Goal: Navigation & Orientation: Find specific page/section

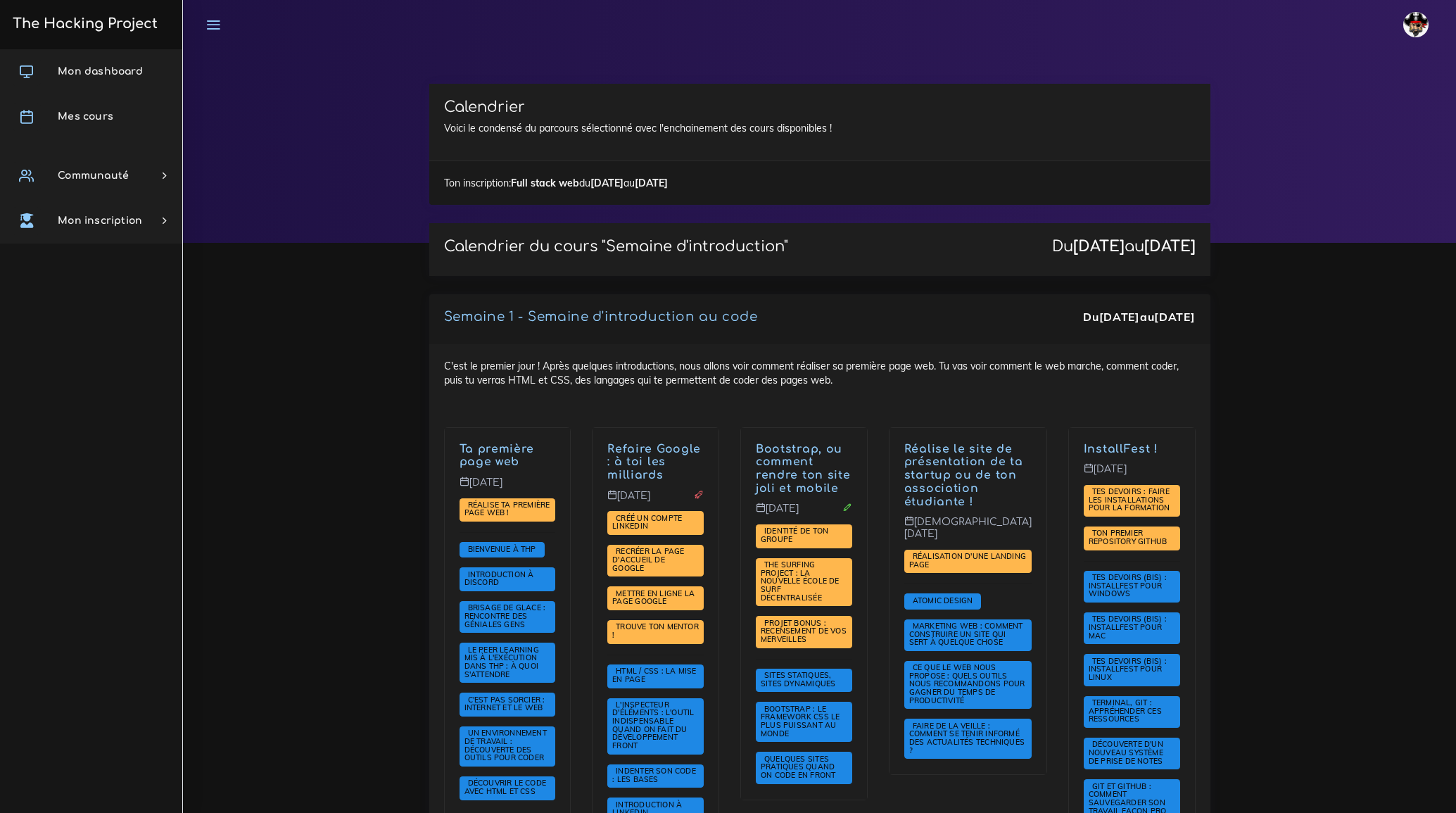
scroll to position [1983, 0]
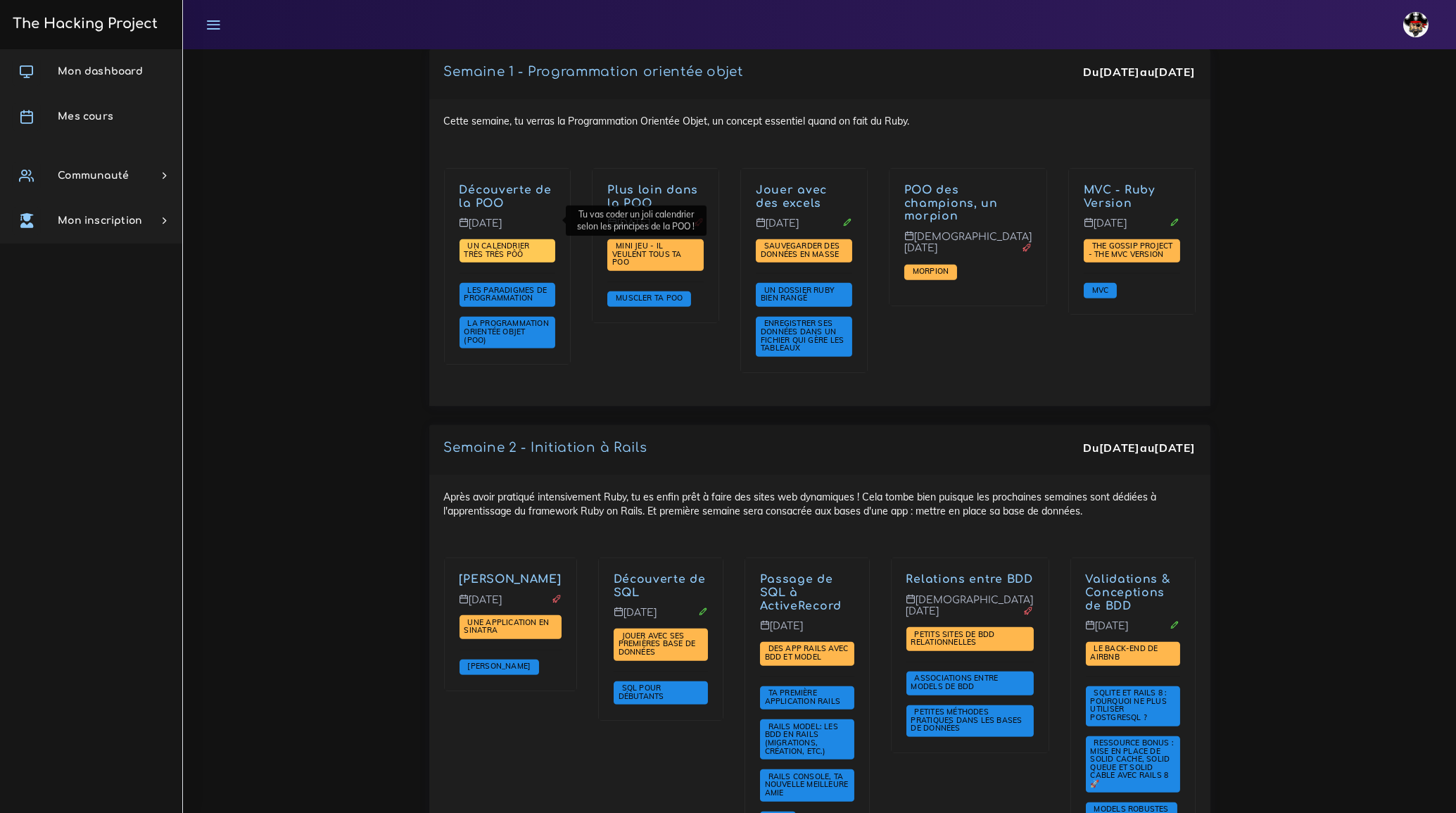
click at [510, 239] on span "Un calendrier très très PÔÔ" at bounding box center [508, 251] width 97 height 24
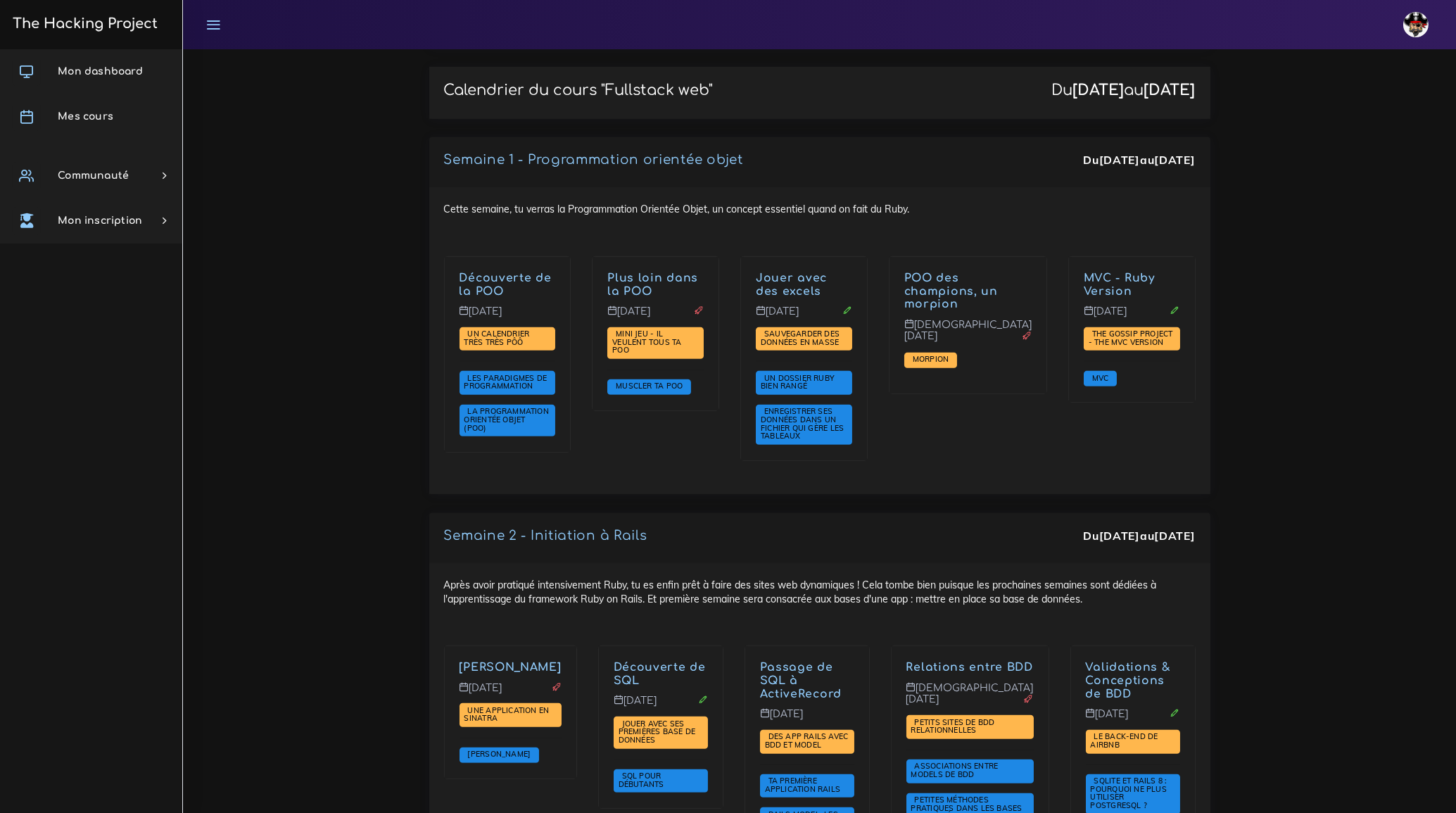
scroll to position [1855, 0]
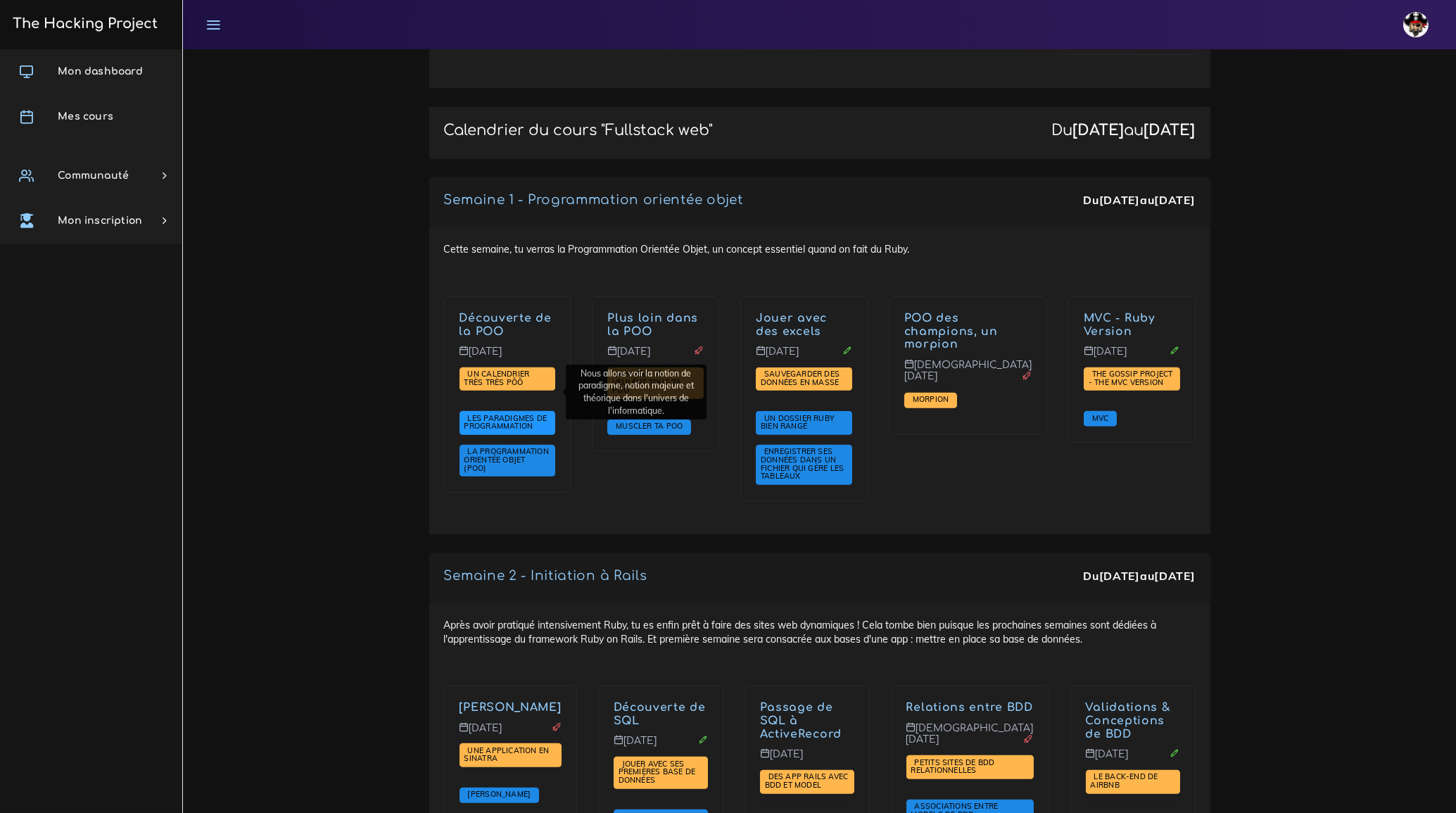
click at [521, 414] on span "Les paradigmes de programmation" at bounding box center [506, 423] width 83 height 18
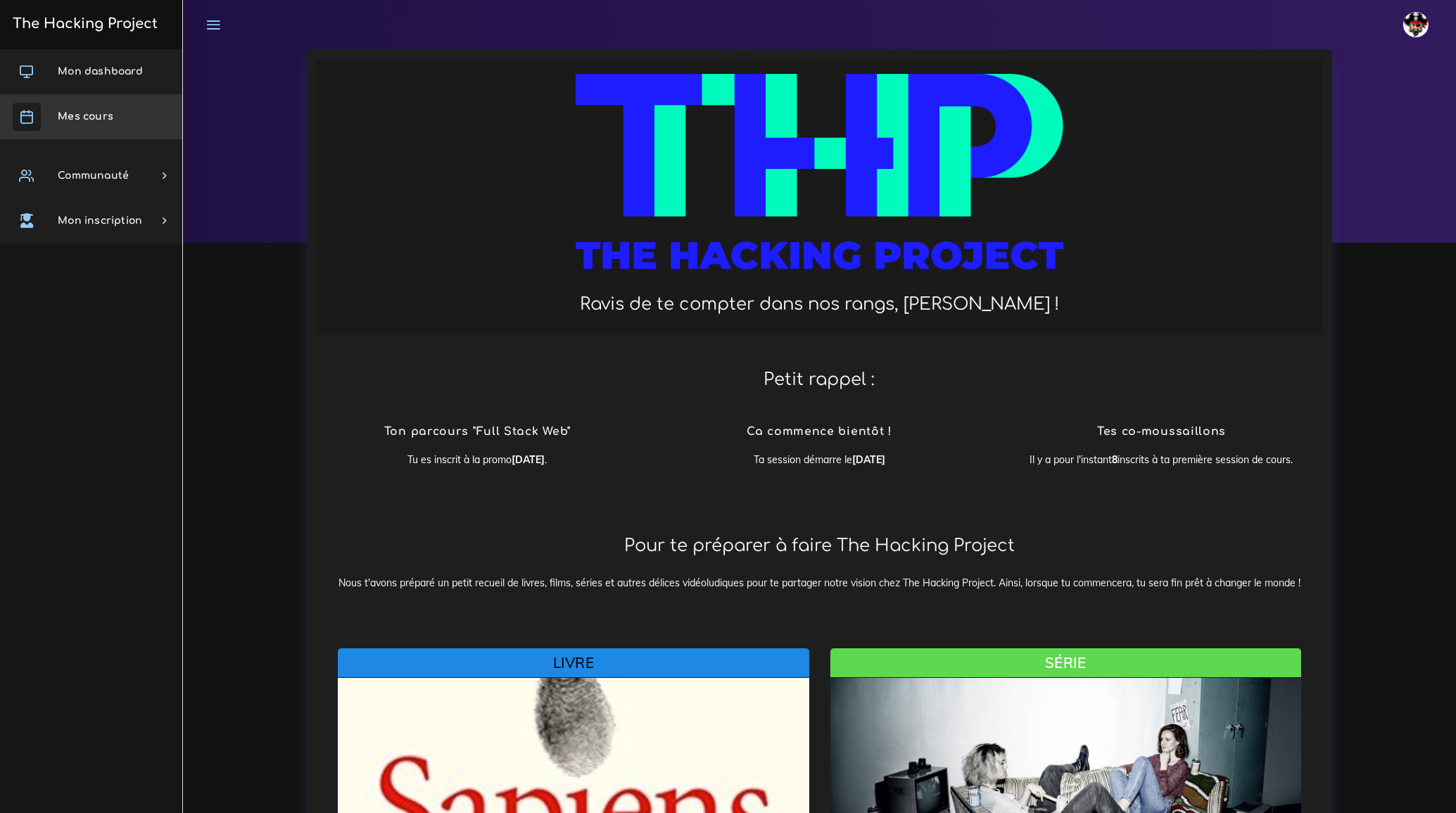
click at [109, 115] on span "Mes cours" at bounding box center [85, 116] width 55 height 11
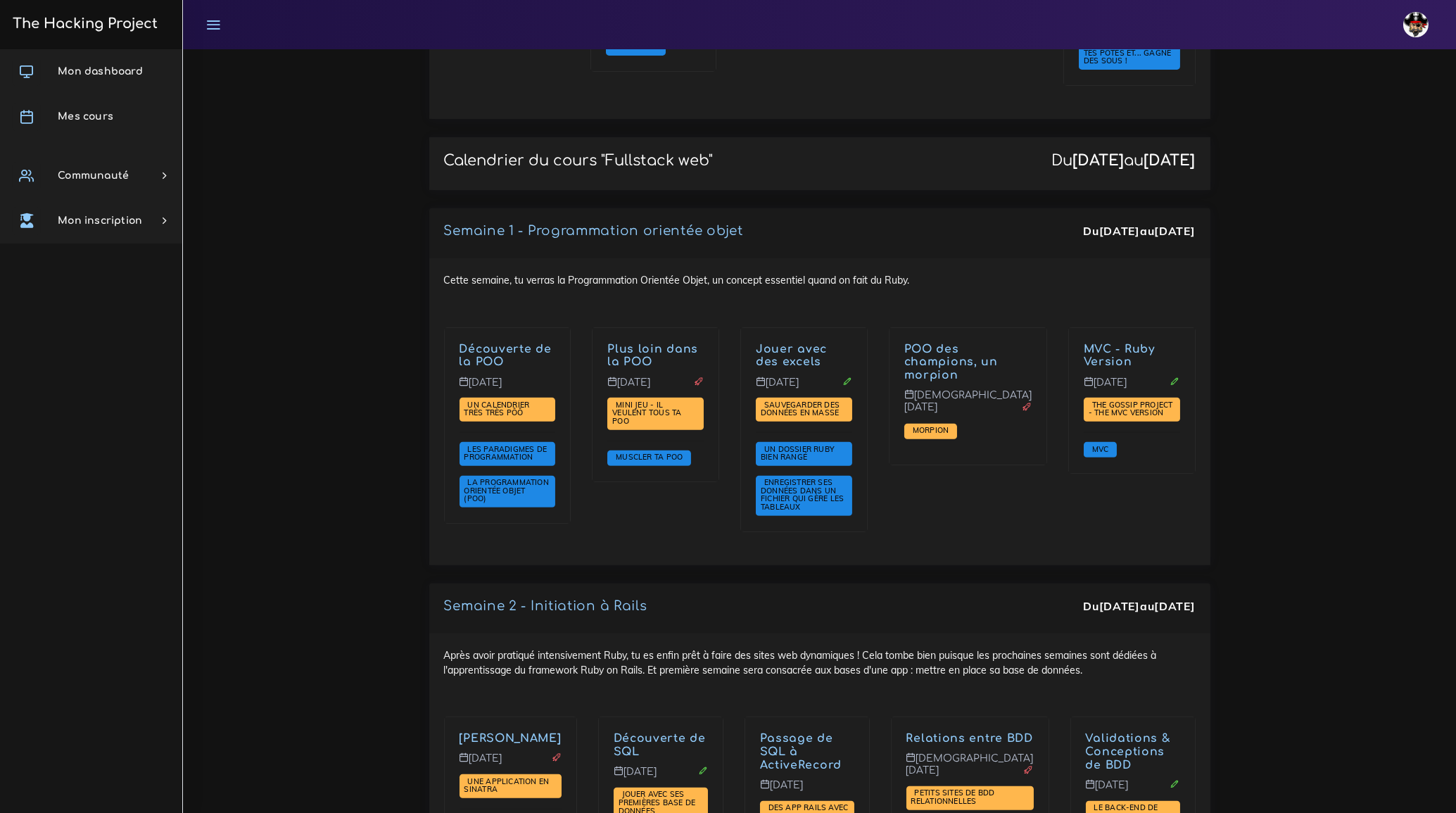
scroll to position [1791, 0]
